Goal: Task Accomplishment & Management: Use online tool/utility

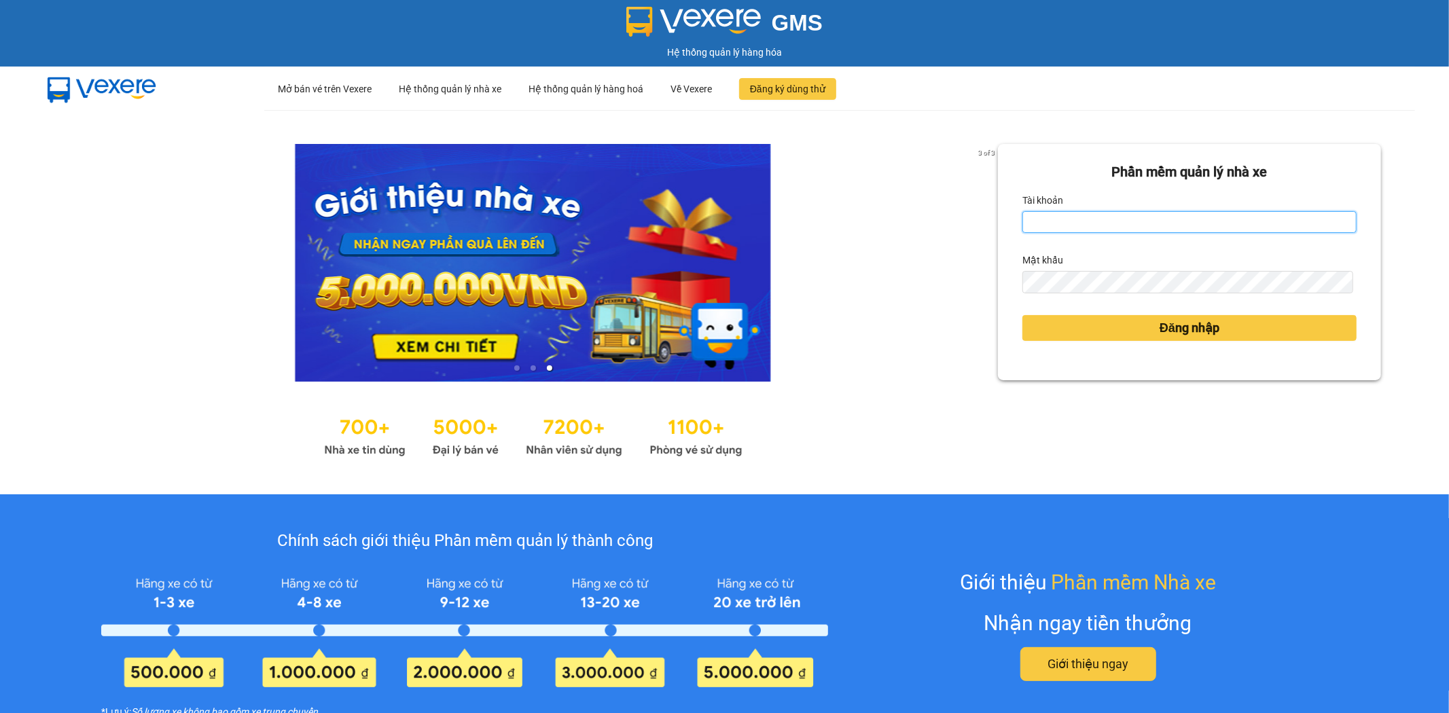
click at [1055, 219] on input "Tài khoản" at bounding box center [1189, 222] width 334 height 22
type input "ntnanh.thoidai"
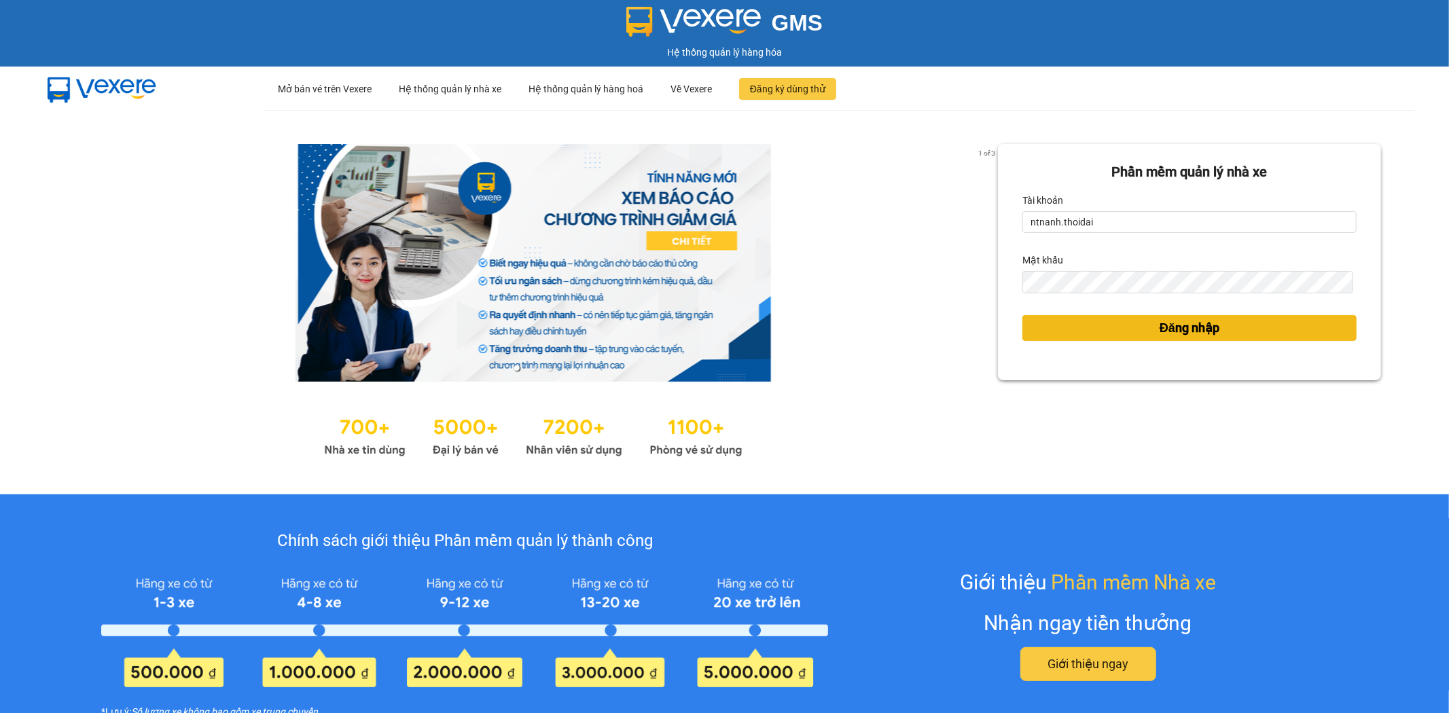
click at [1076, 327] on button "Đăng nhập" at bounding box center [1189, 328] width 334 height 26
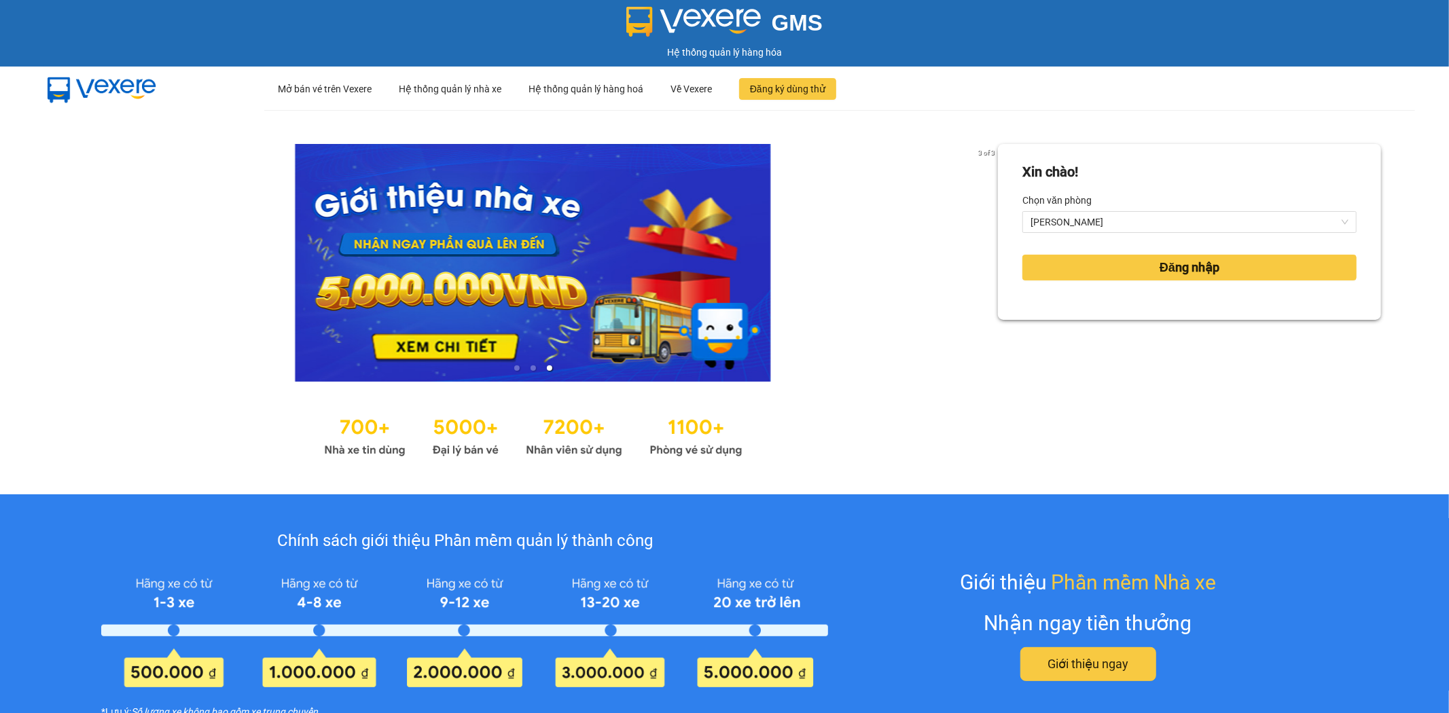
click at [1153, 252] on div "Đăng nhập" at bounding box center [1189, 267] width 334 height 37
click at [1159, 258] on span "Đăng nhập" at bounding box center [1189, 267] width 60 height 19
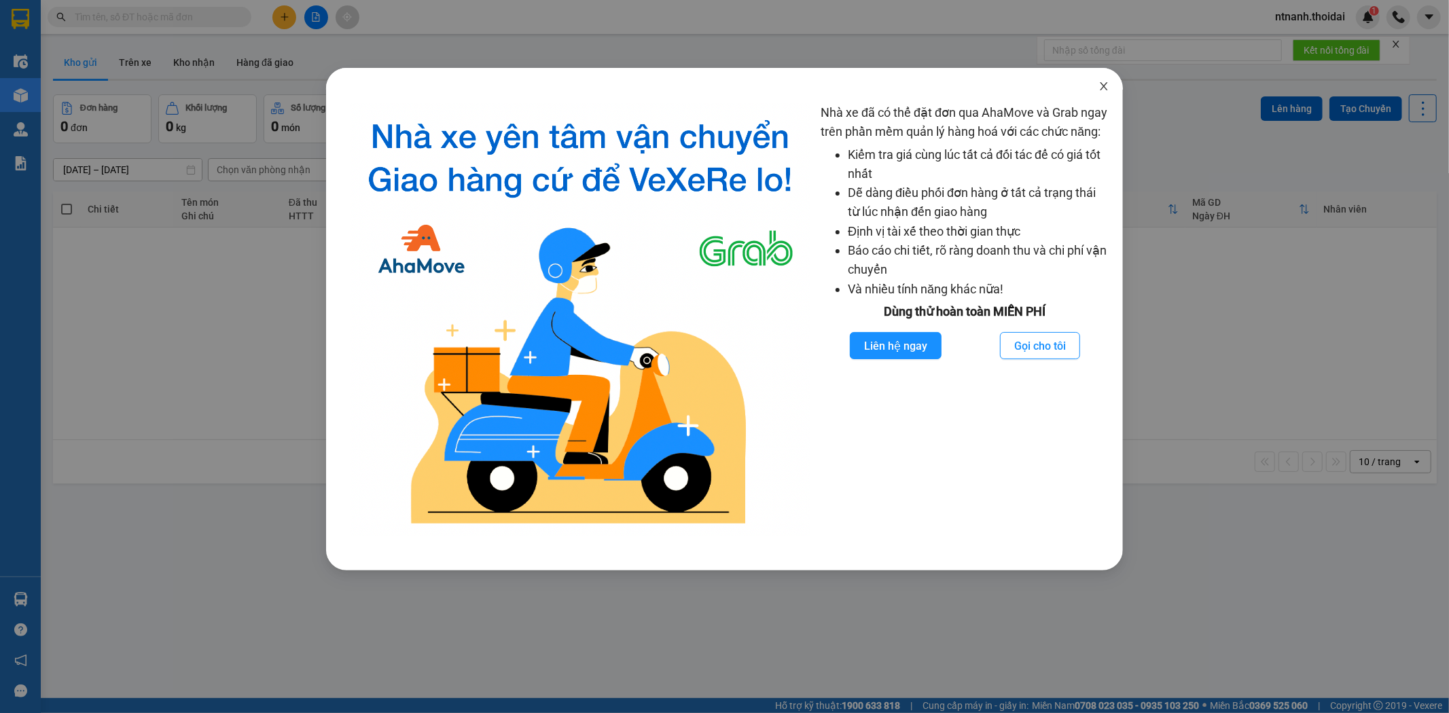
click at [1087, 81] on span "Close" at bounding box center [1104, 87] width 38 height 38
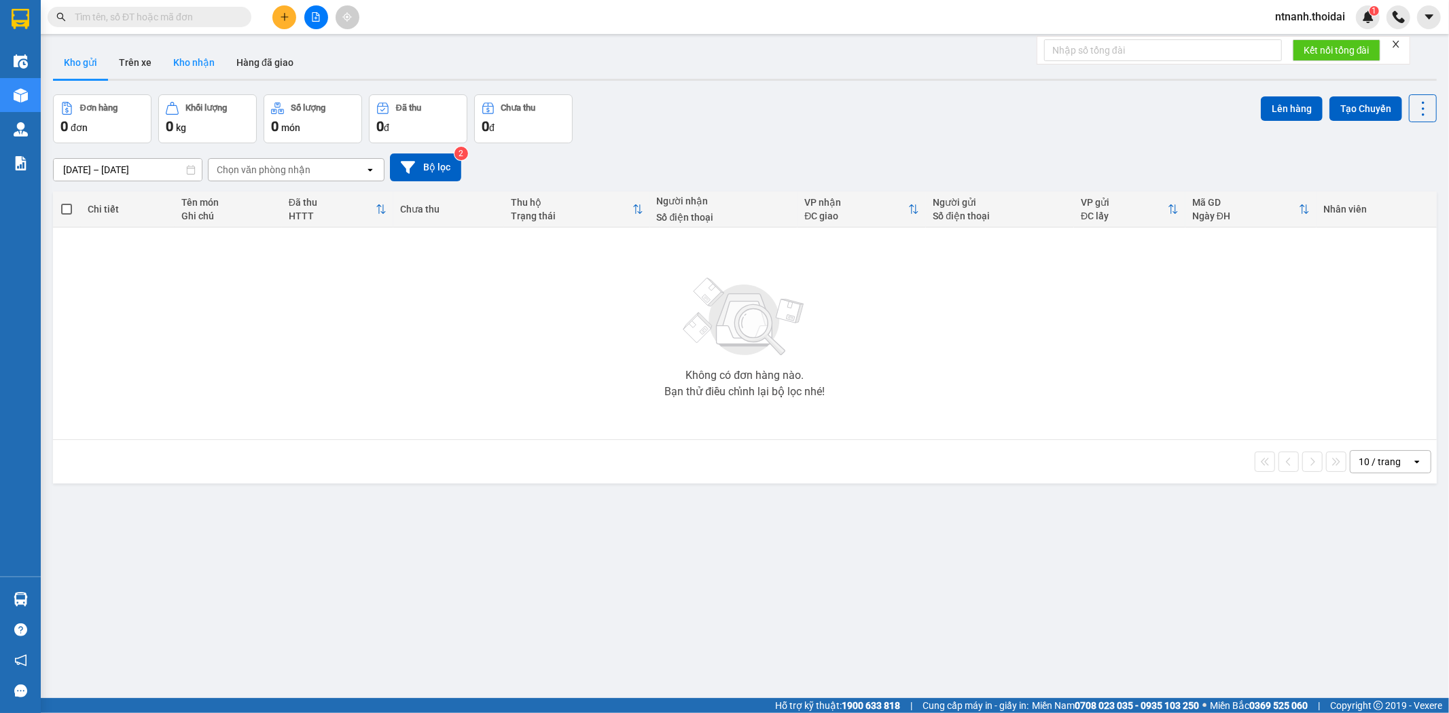
click at [189, 58] on button "Kho nhận" at bounding box center [193, 62] width 63 height 33
